Goal: Information Seeking & Learning: Check status

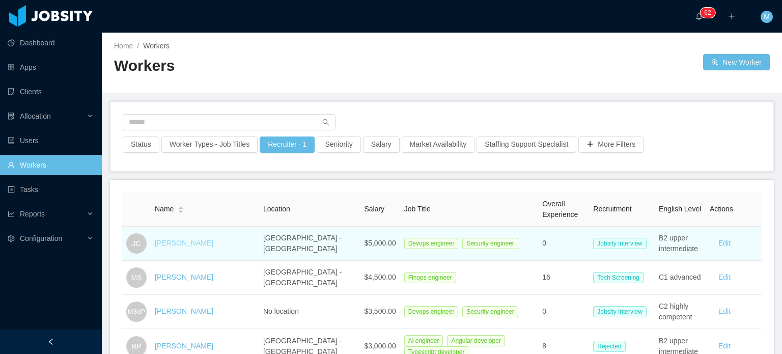
click at [190, 239] on link "[PERSON_NAME]" at bounding box center [184, 243] width 59 height 8
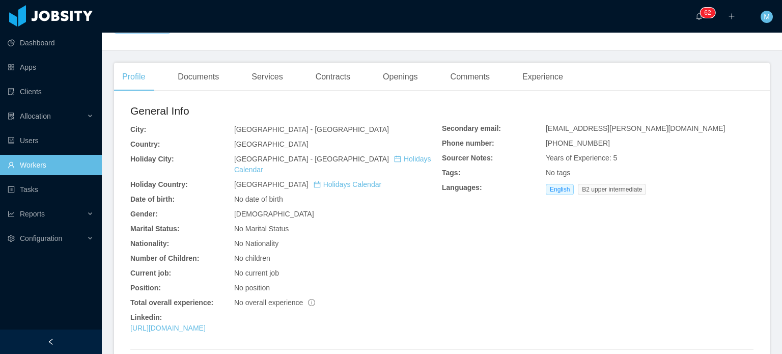
scroll to position [296, 0]
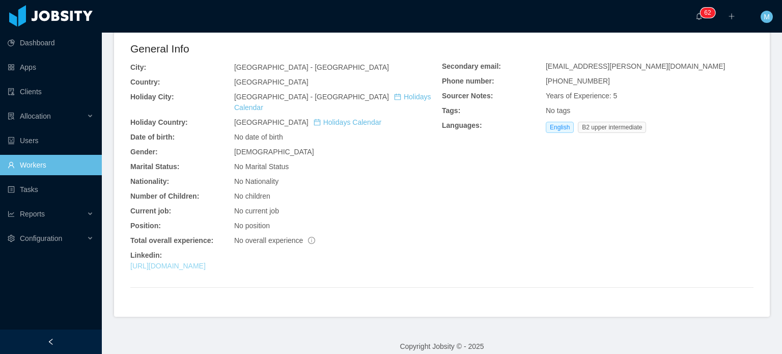
click at [193, 262] on link "[URL][DOMAIN_NAME]" at bounding box center [167, 266] width 75 height 8
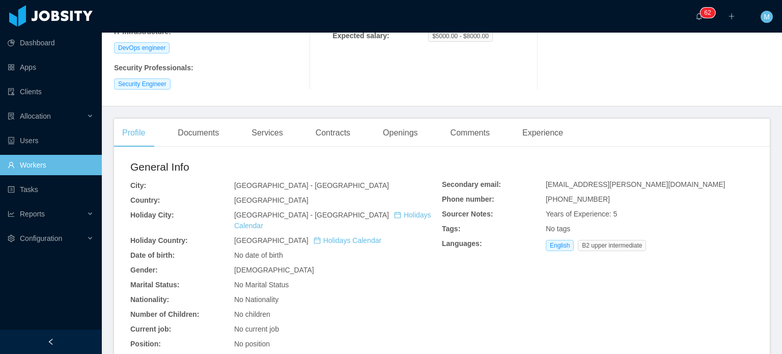
scroll to position [93, 0]
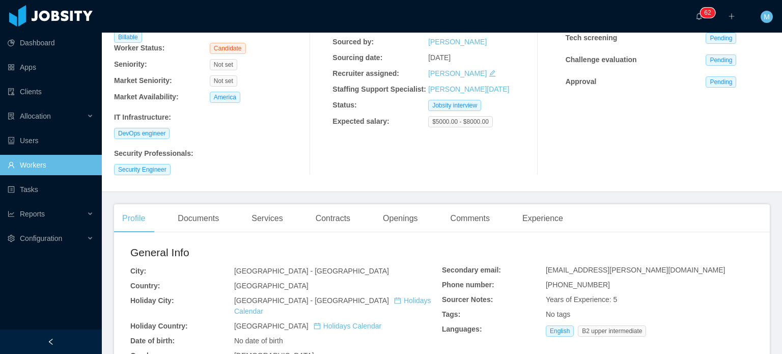
click at [202, 203] on main "Home / Workers / [PERSON_NAME] / Options [PERSON_NAME] [EMAIL_ADDRESS][DOMAIN_N…" at bounding box center [442, 100] width 680 height 321
click at [206, 214] on div "Documents" at bounding box center [197, 218] width 57 height 28
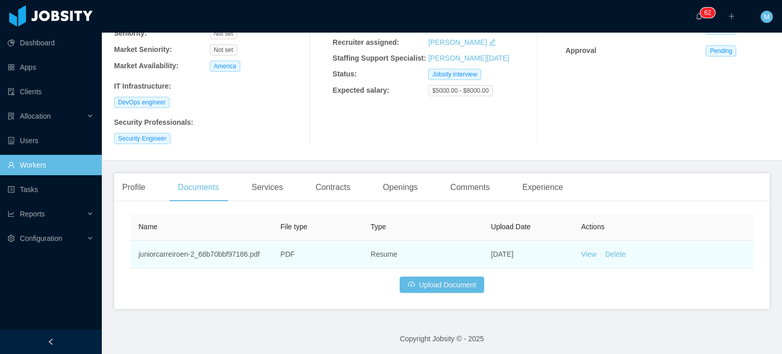
scroll to position [126, 0]
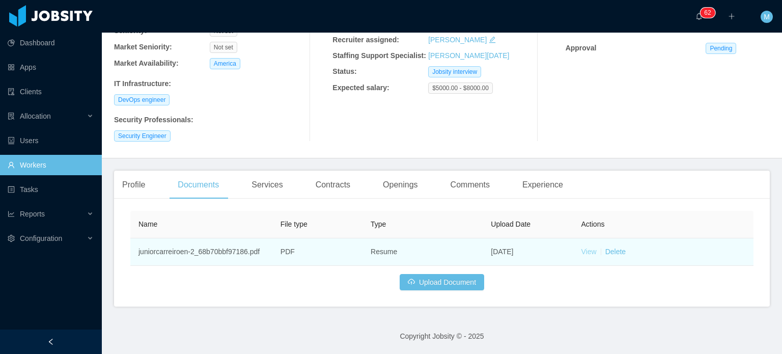
click at [583, 254] on link "View" at bounding box center [588, 251] width 15 height 8
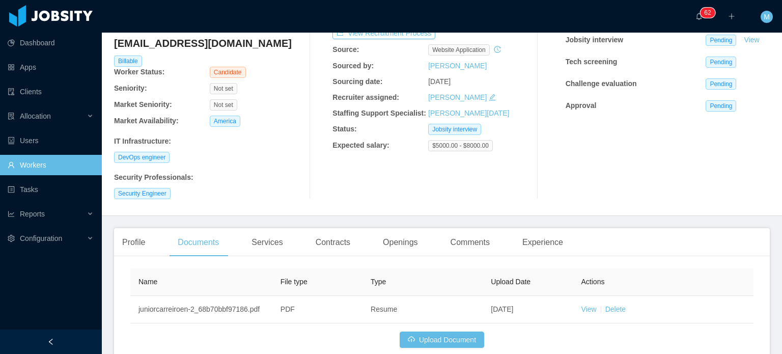
scroll to position [0, 0]
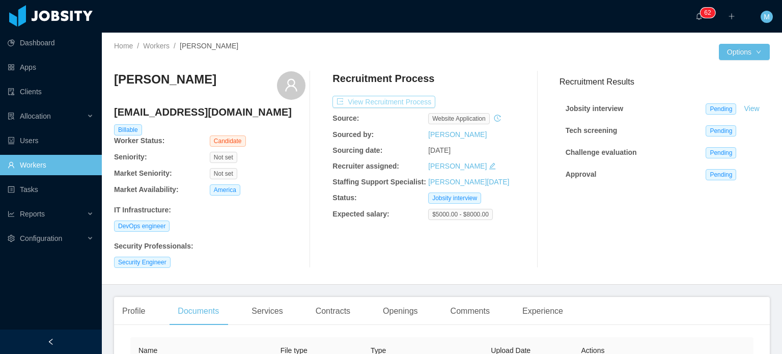
click at [360, 103] on button "View Recruitment Process" at bounding box center [383, 102] width 103 height 12
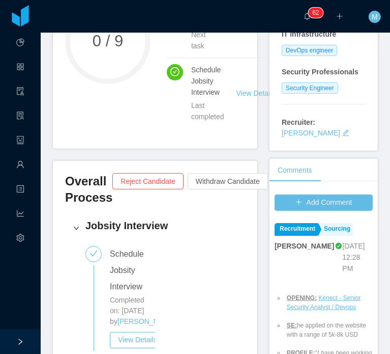
scroll to position [356, 0]
